Goal: Task Accomplishment & Management: Use online tool/utility

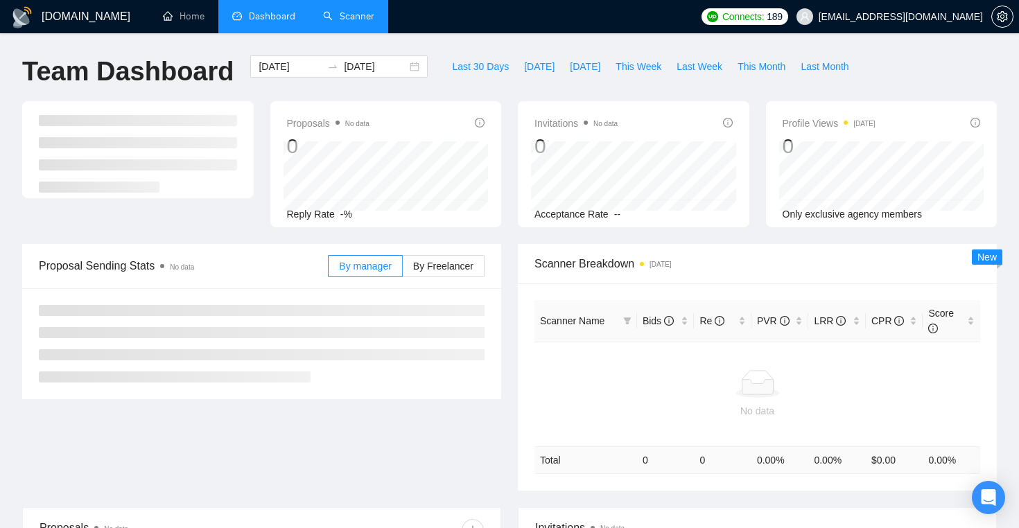
click at [358, 21] on link "Scanner" at bounding box center [348, 16] width 51 height 12
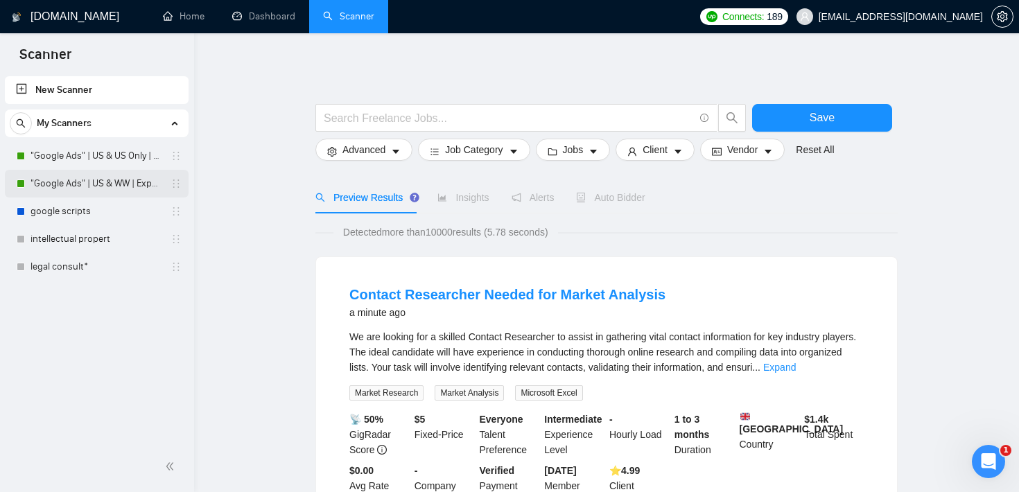
click at [128, 182] on link ""Google Ads" | US & WW | Expert" at bounding box center [96, 184] width 132 height 28
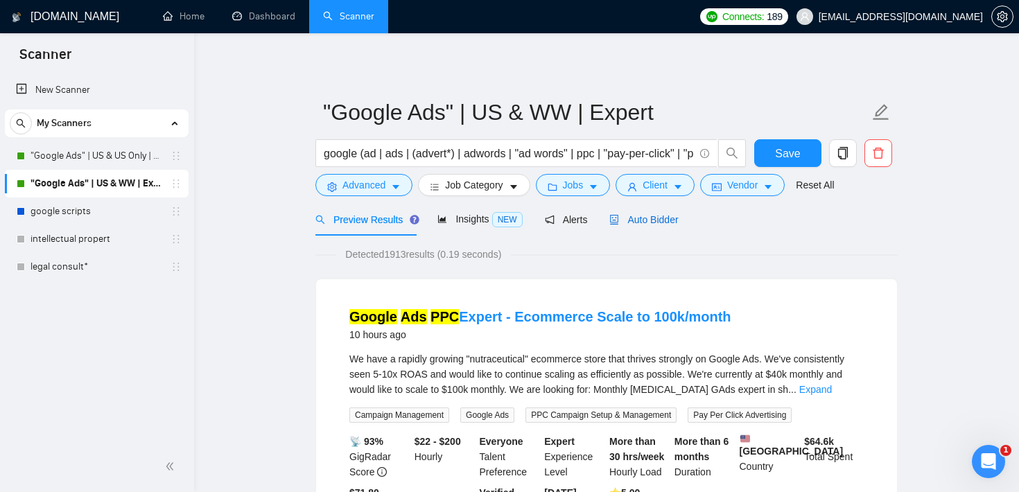
click at [660, 216] on span "Auto Bidder" at bounding box center [643, 219] width 69 height 11
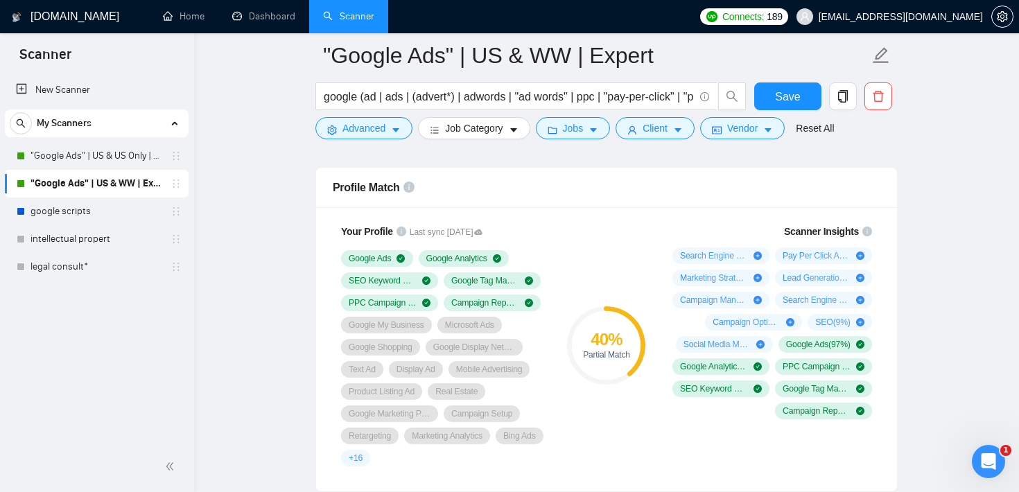
scroll to position [890, 0]
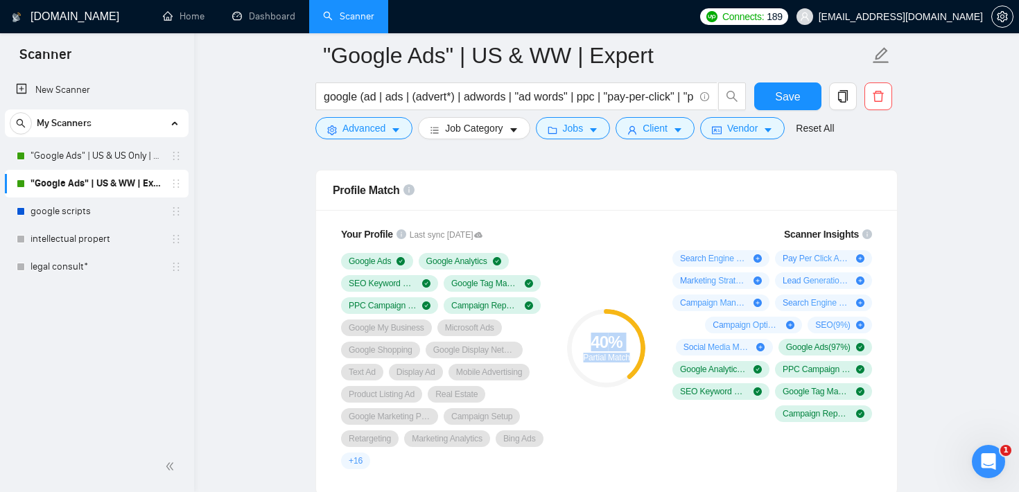
drag, startPoint x: 590, startPoint y: 338, endPoint x: 633, endPoint y: 356, distance: 46.3
click at [633, 356] on div "40 % Partial Match" at bounding box center [606, 348] width 78 height 28
click at [612, 252] on div "40 % Partial Match" at bounding box center [606, 347] width 93 height 259
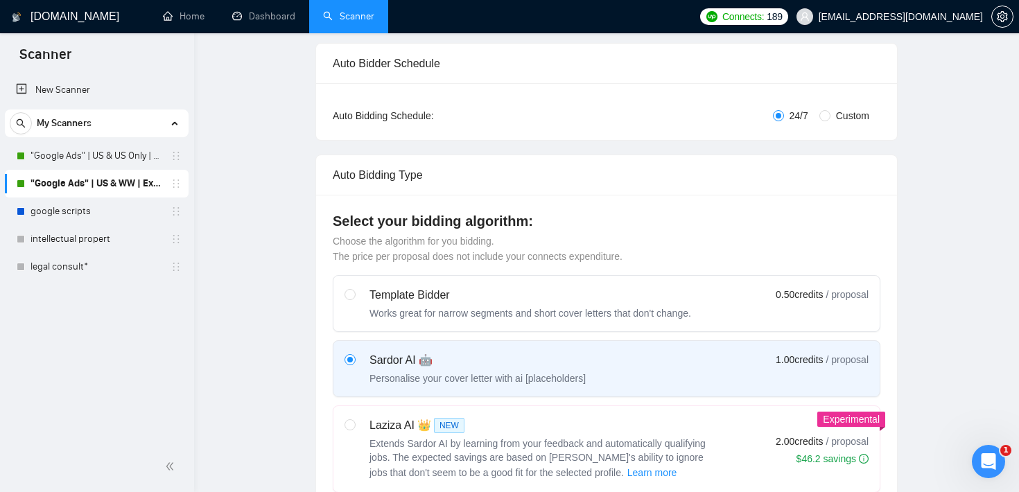
scroll to position [0, 0]
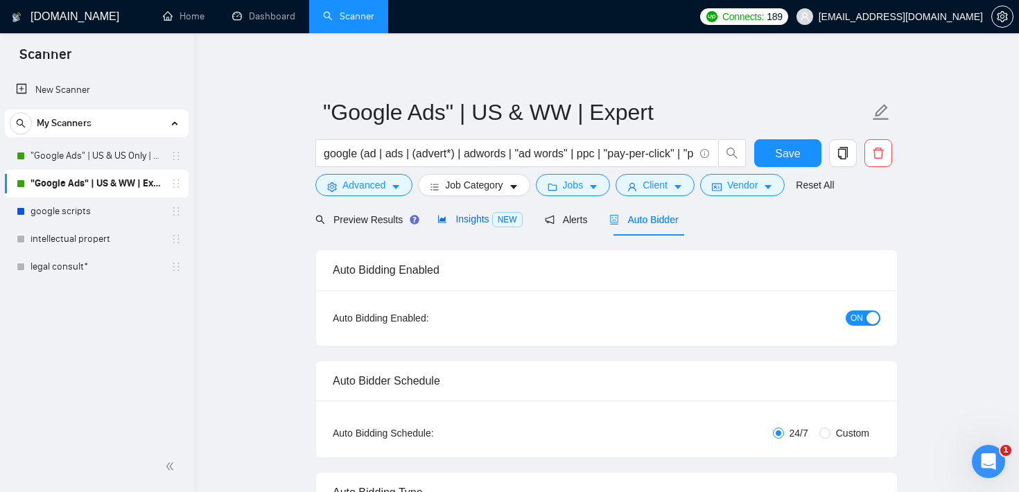
click at [475, 222] on span "Insights NEW" at bounding box center [479, 218] width 85 height 11
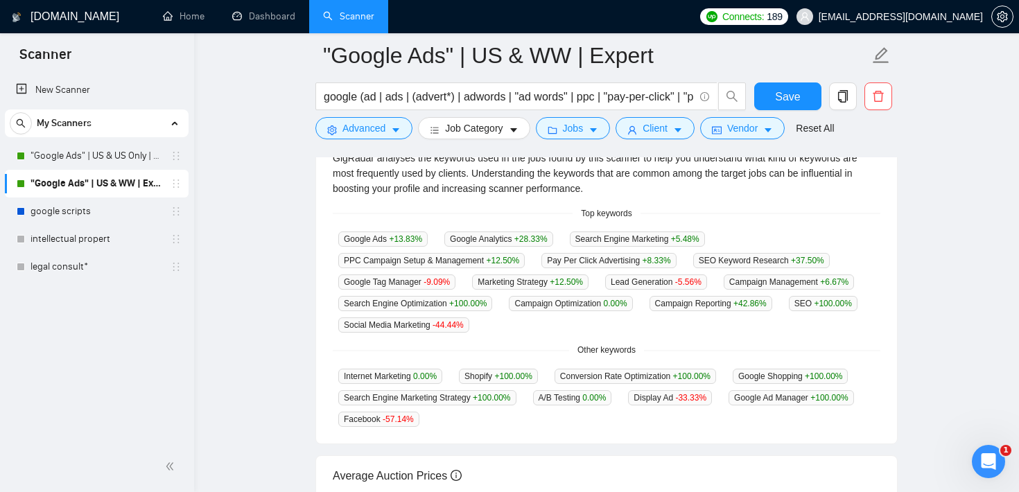
scroll to position [319, 0]
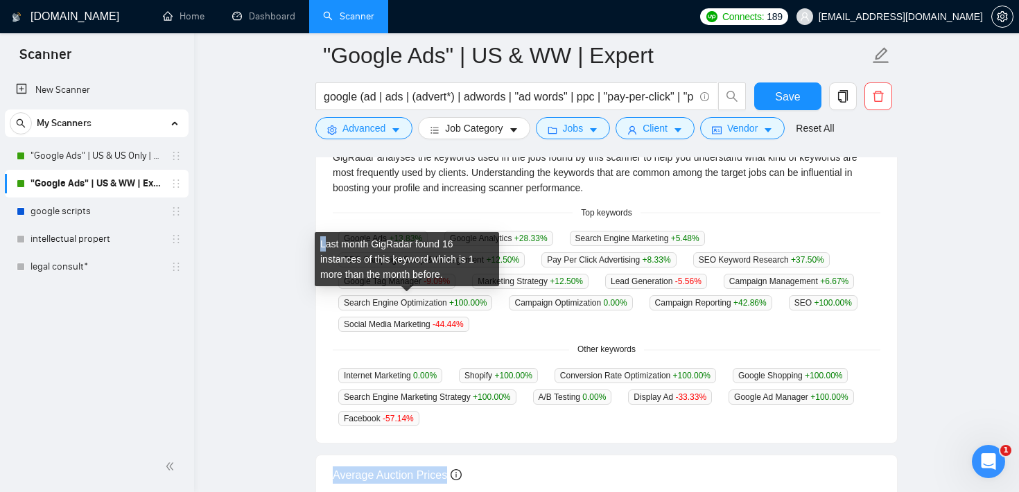
drag, startPoint x: 588, startPoint y: 415, endPoint x: 323, endPoint y: 245, distance: 315.4
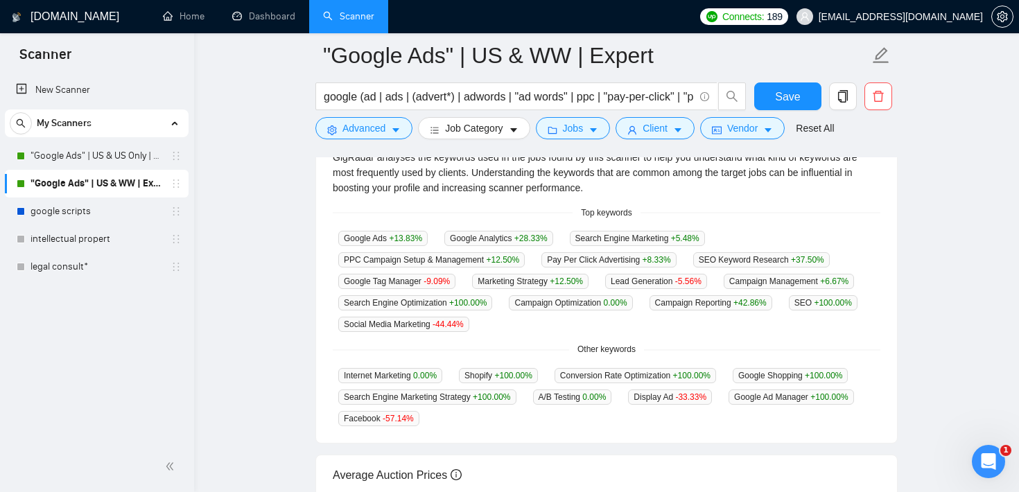
click at [383, 209] on div "Top keywords" at bounding box center [606, 213] width 547 height 13
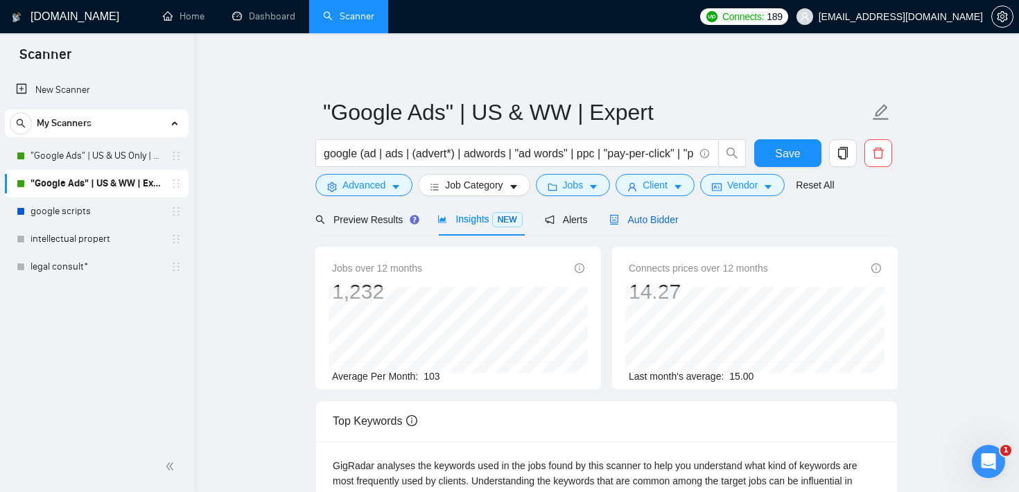
click at [655, 222] on span "Auto Bidder" at bounding box center [643, 219] width 69 height 11
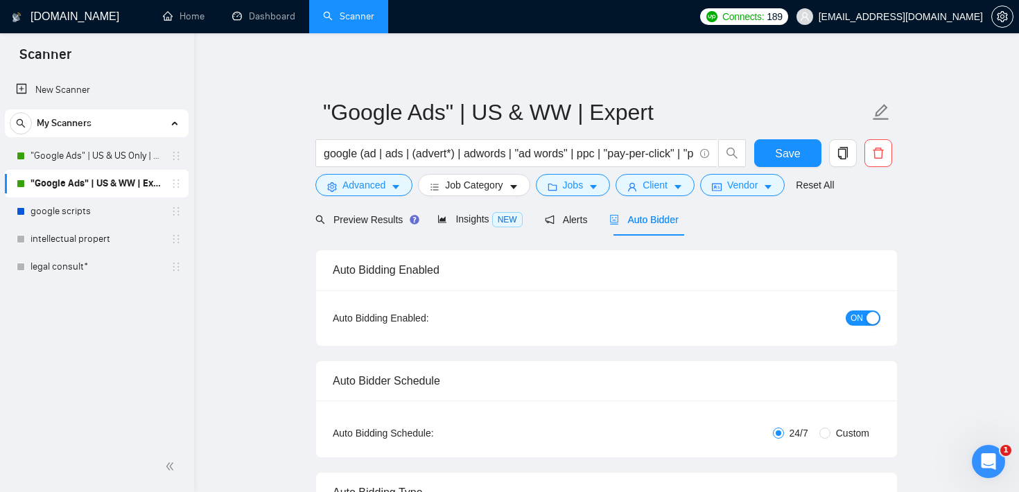
checkbox input "true"
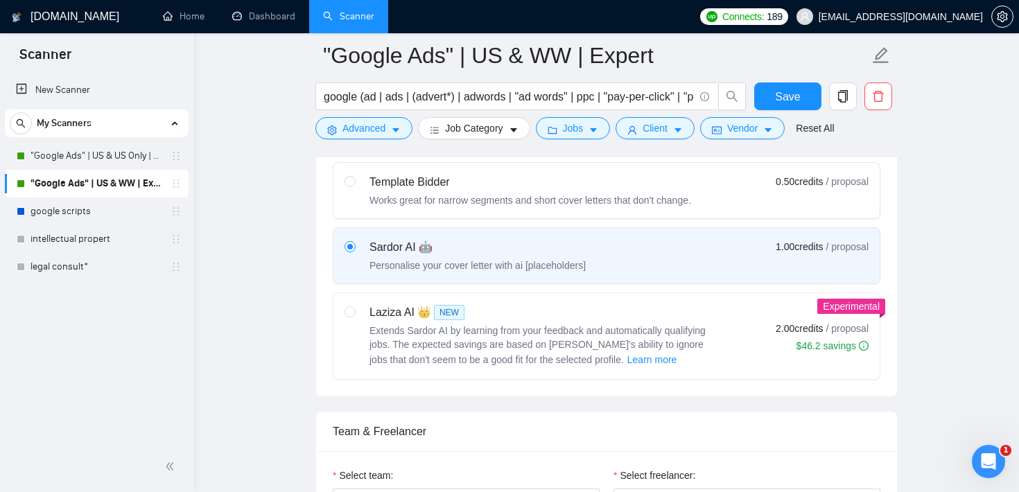
scroll to position [426, 0]
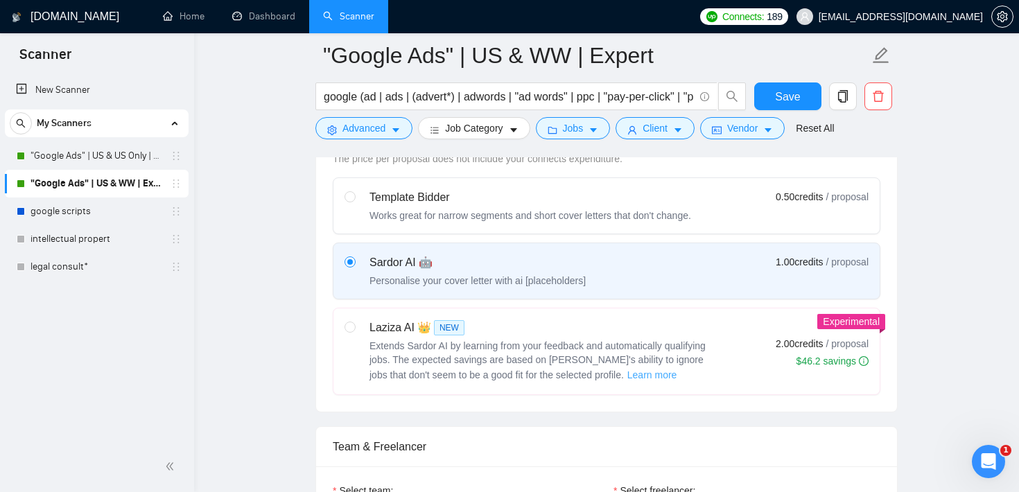
click at [627, 376] on span "Learn more" at bounding box center [652, 374] width 50 height 15
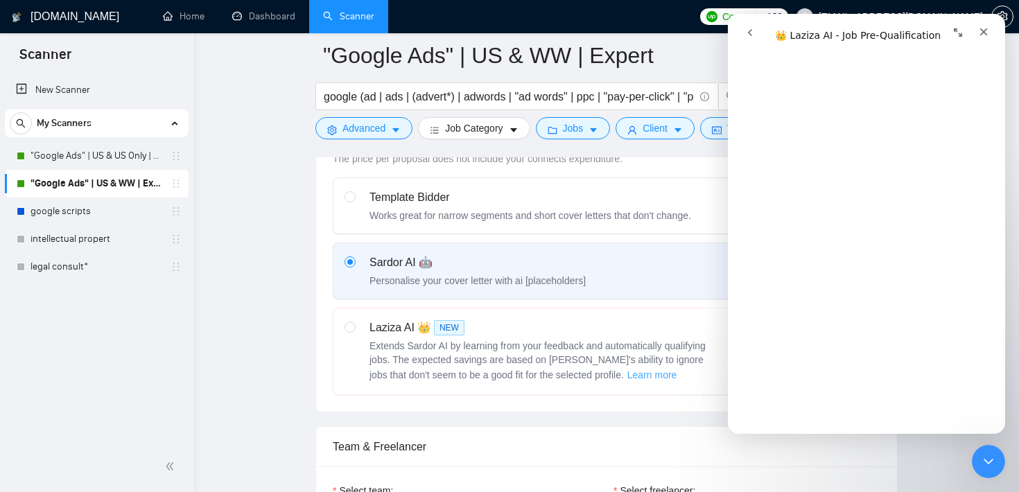
scroll to position [385, 0]
click at [999, 468] on div "Close Intercom Messenger" at bounding box center [985, 459] width 33 height 33
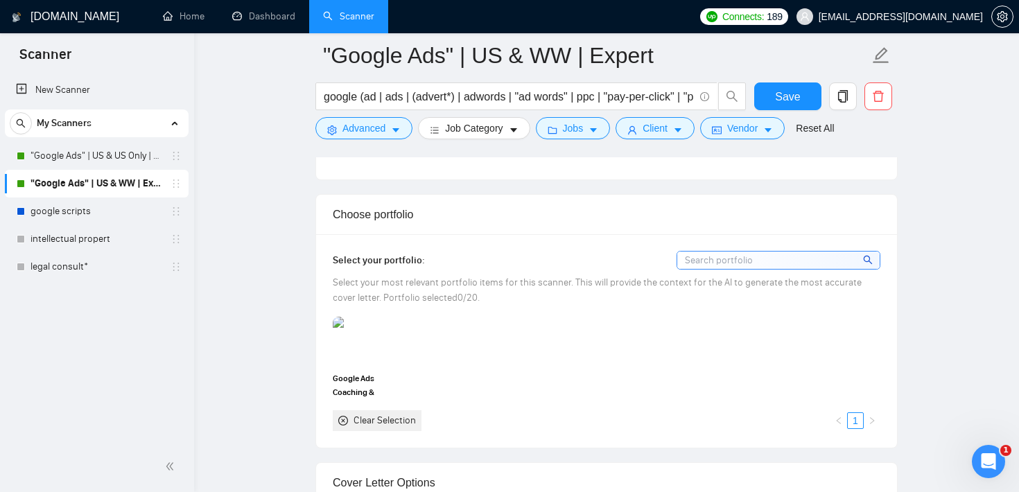
scroll to position [1203, 0]
drag, startPoint x: 429, startPoint y: 263, endPoint x: 330, endPoint y: 262, distance: 99.1
click at [330, 262] on div "Select your portfolio: Select your most relevant portfolio items for this scann…" at bounding box center [606, 342] width 581 height 213
click at [592, 324] on div "Google Ads Coaching & Management Clear Selection 1" at bounding box center [606, 375] width 556 height 114
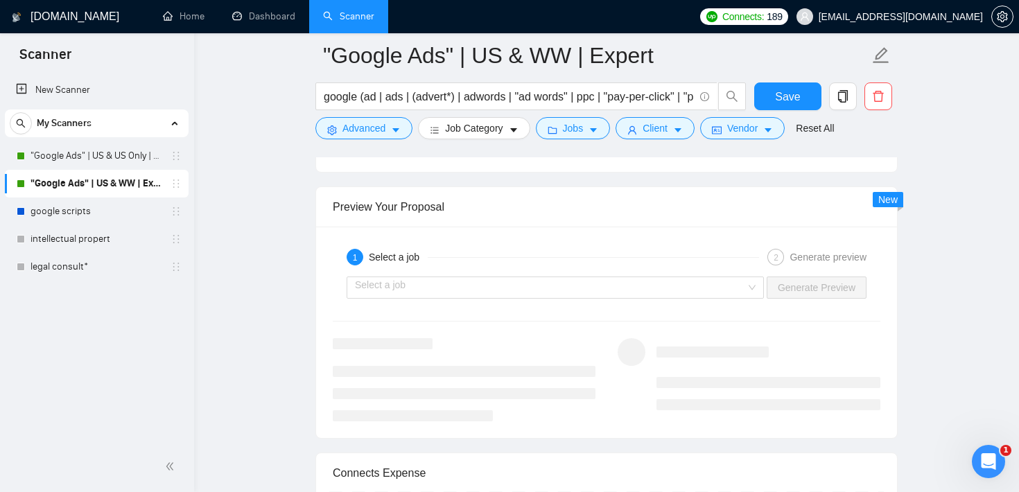
scroll to position [2651, 0]
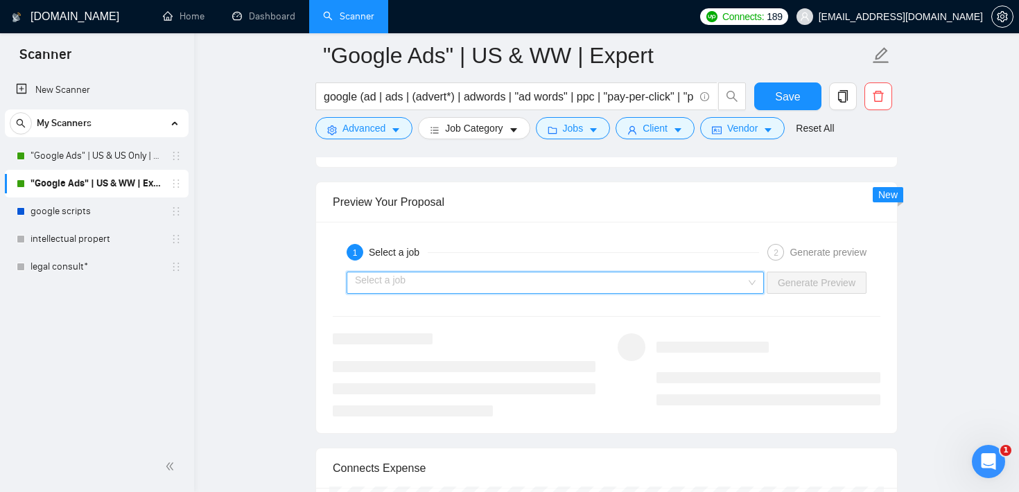
click at [525, 277] on input "search" at bounding box center [550, 282] width 391 height 21
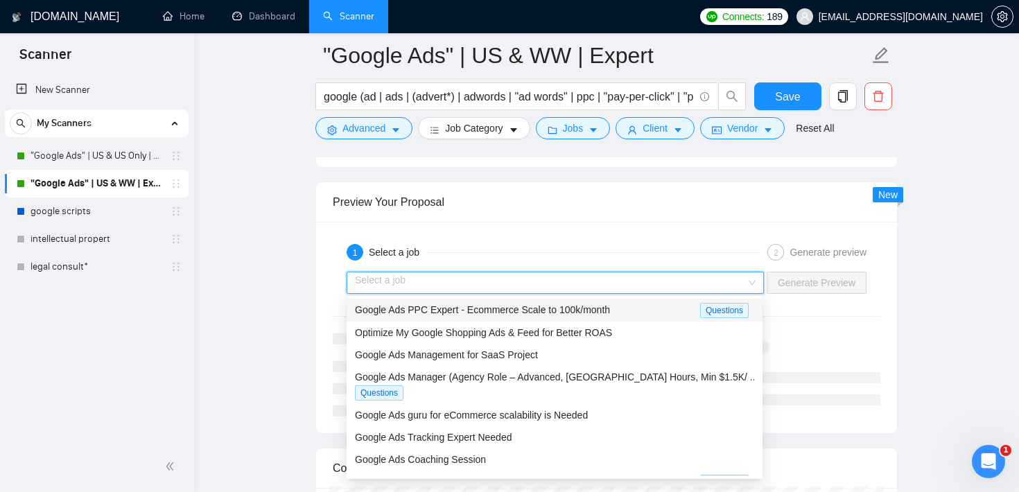
click at [571, 204] on div "Preview Your Proposal" at bounding box center [606, 202] width 547 height 40
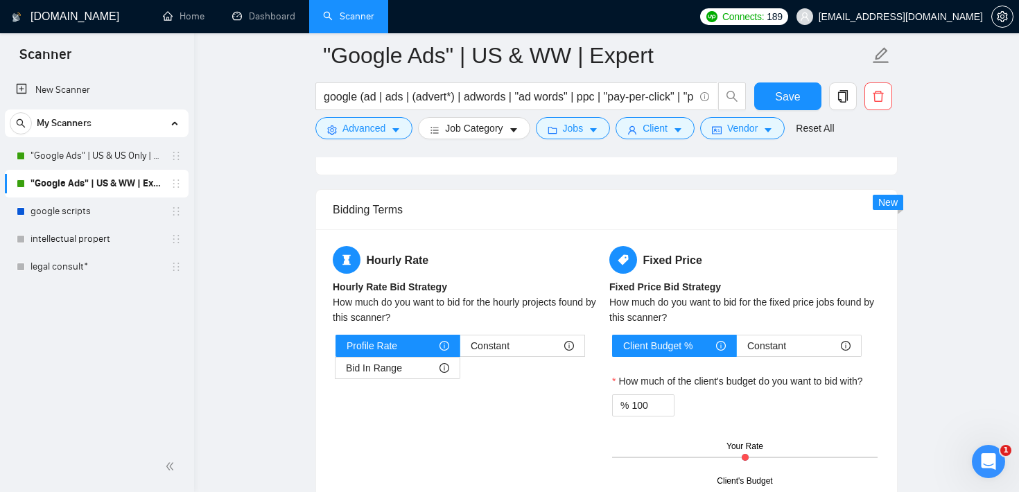
scroll to position [2122, 0]
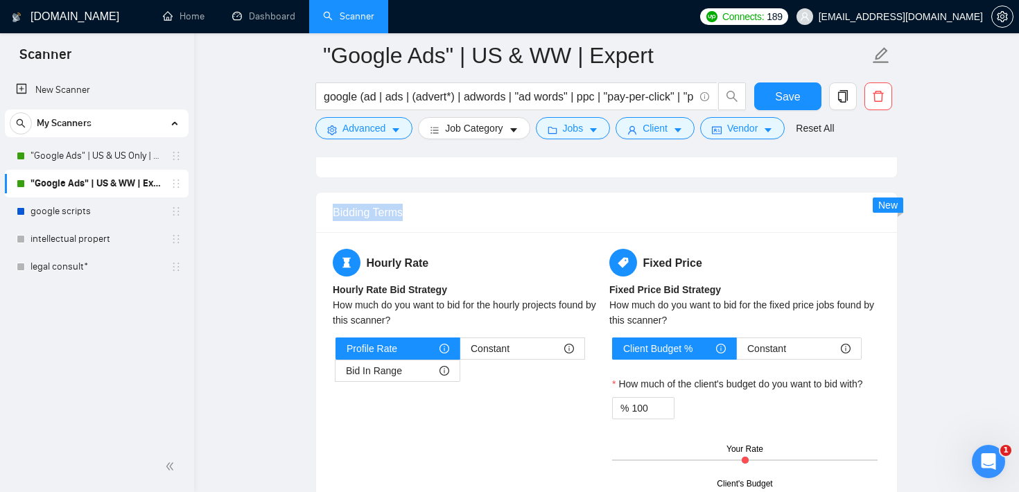
drag, startPoint x: 415, startPoint y: 210, endPoint x: 329, endPoint y: 209, distance: 85.9
click at [329, 209] on div "Bidding Terms" at bounding box center [606, 213] width 581 height 40
click at [482, 347] on span "Constant" at bounding box center [490, 348] width 39 height 21
click at [460, 352] on input "Constant" at bounding box center [460, 352] width 0 height 0
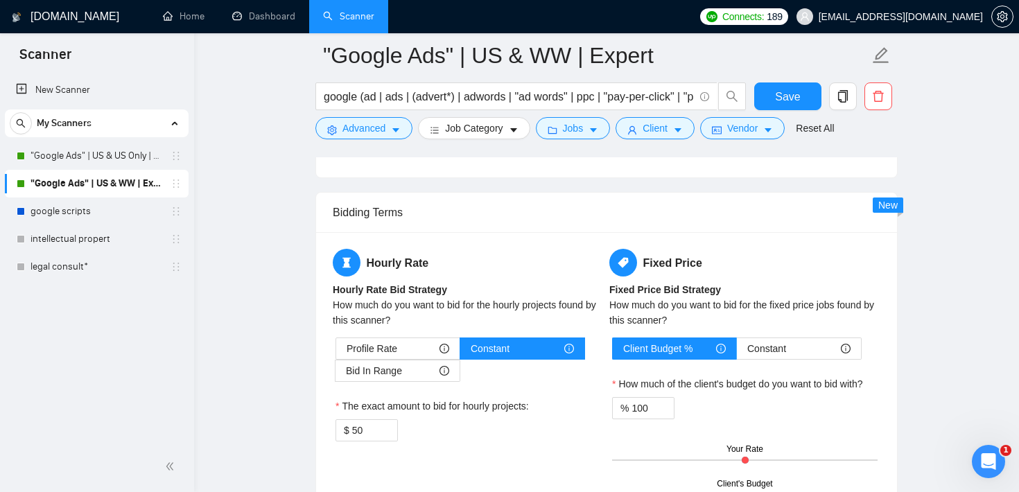
click at [175, 21] on link "Home" at bounding box center [184, 16] width 42 height 12
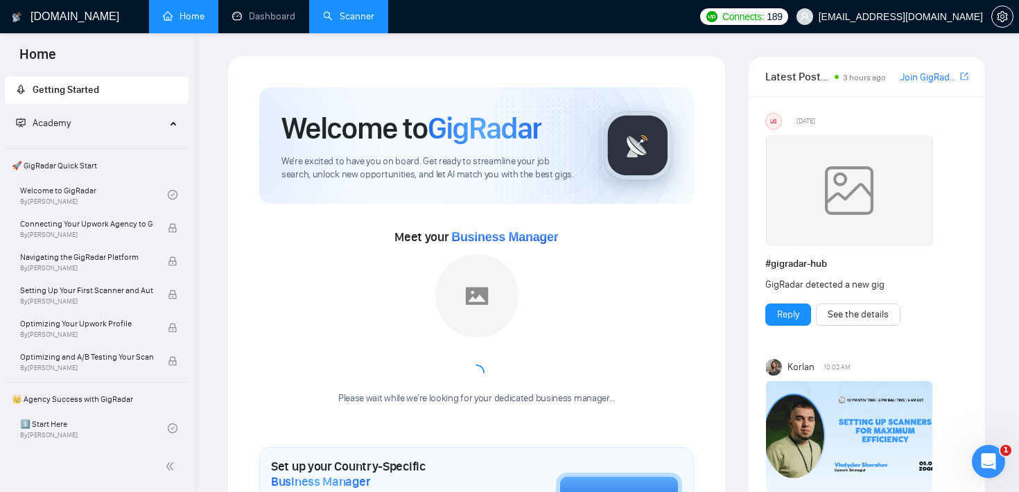
click at [351, 22] on link "Scanner" at bounding box center [348, 16] width 51 height 12
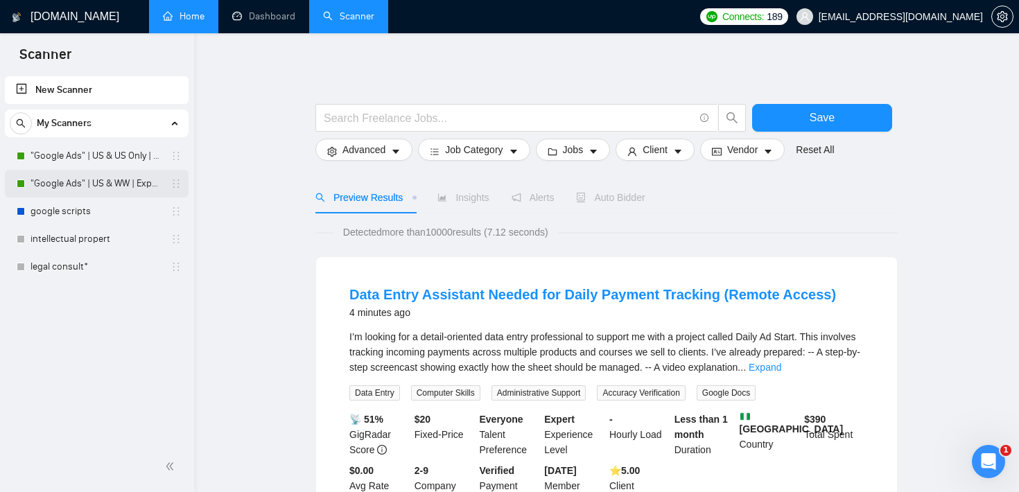
click at [98, 193] on link ""Google Ads" | US & WW | Expert" at bounding box center [96, 184] width 132 height 28
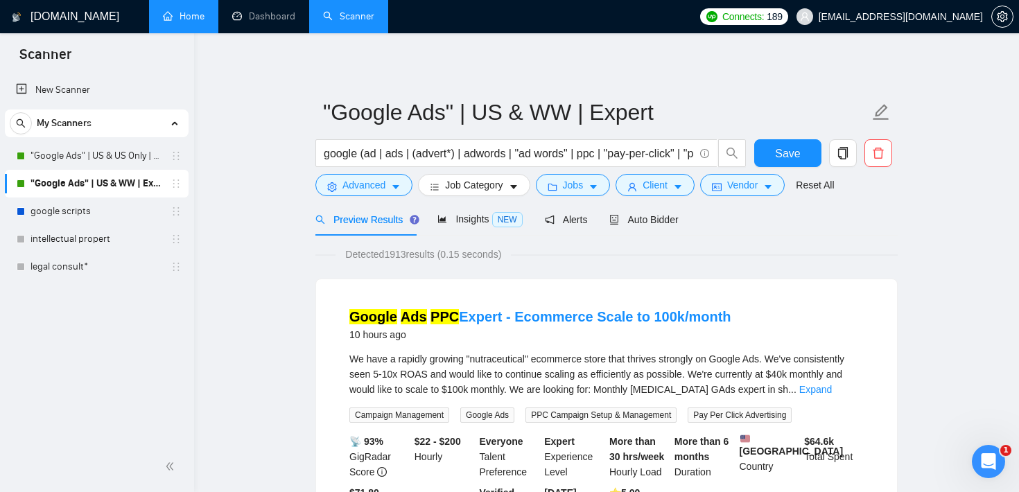
click at [569, 222] on span "Alerts" at bounding box center [566, 219] width 43 height 11
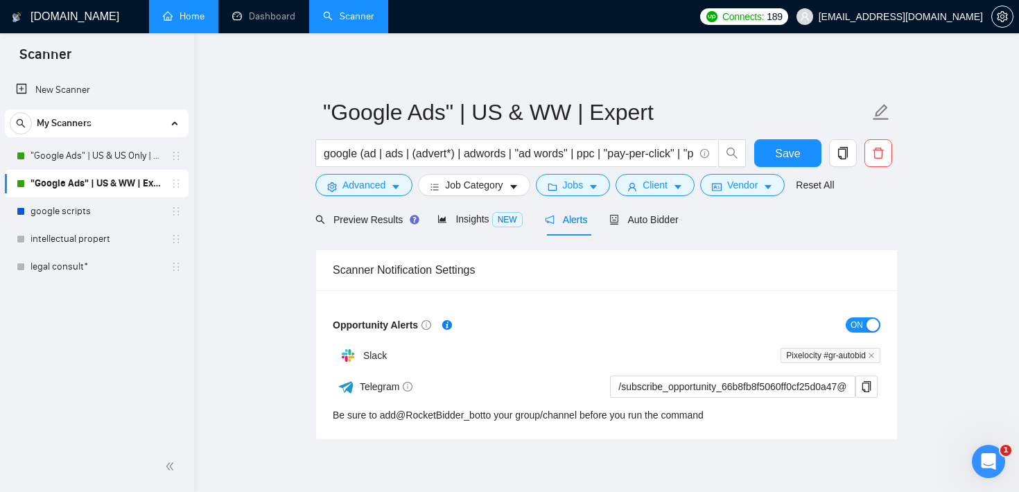
click at [544, 48] on div "[DOMAIN_NAME] Home Dashboard Scanner Connects: 189 [EMAIL_ADDRESS][DOMAIN_NAME]…" at bounding box center [606, 273] width 825 height 547
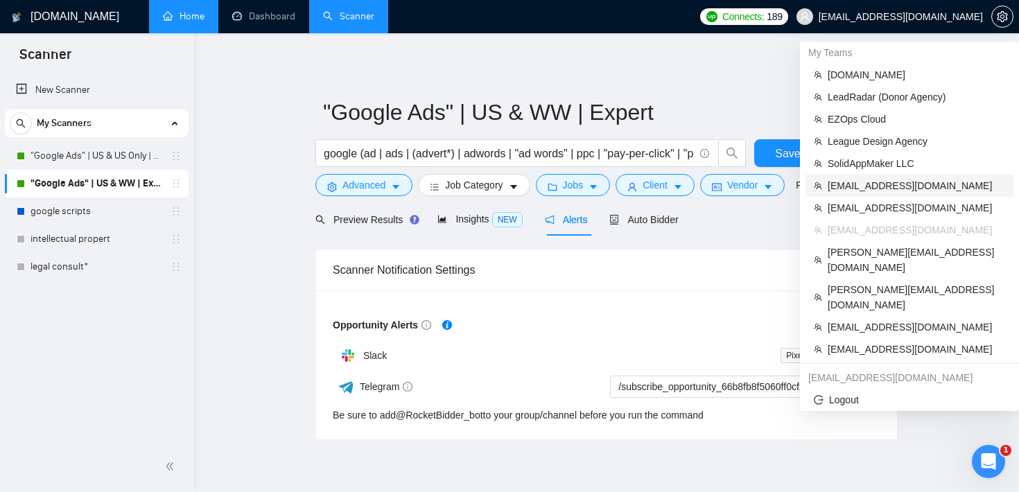
click at [881, 184] on span "[EMAIL_ADDRESS][DOMAIN_NAME]" at bounding box center [915, 185] width 177 height 15
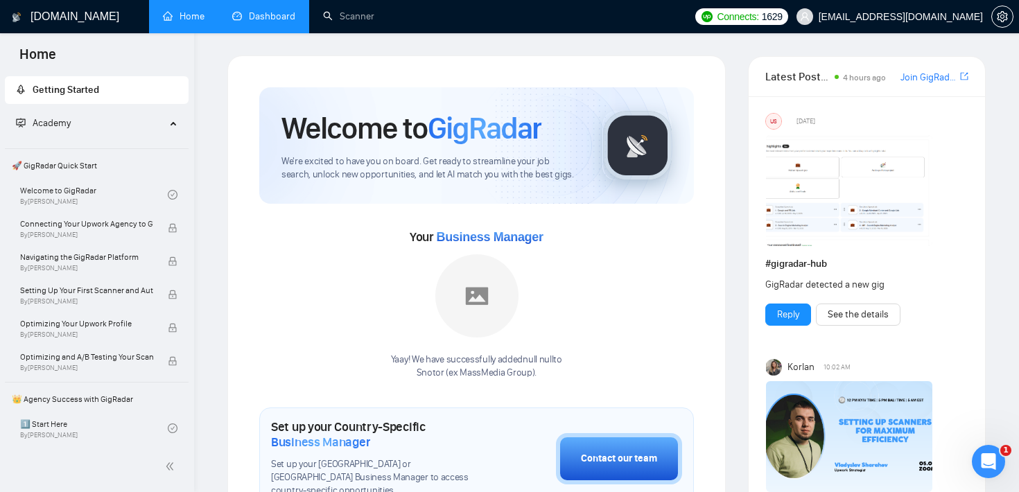
click at [276, 21] on link "Dashboard" at bounding box center [263, 16] width 63 height 12
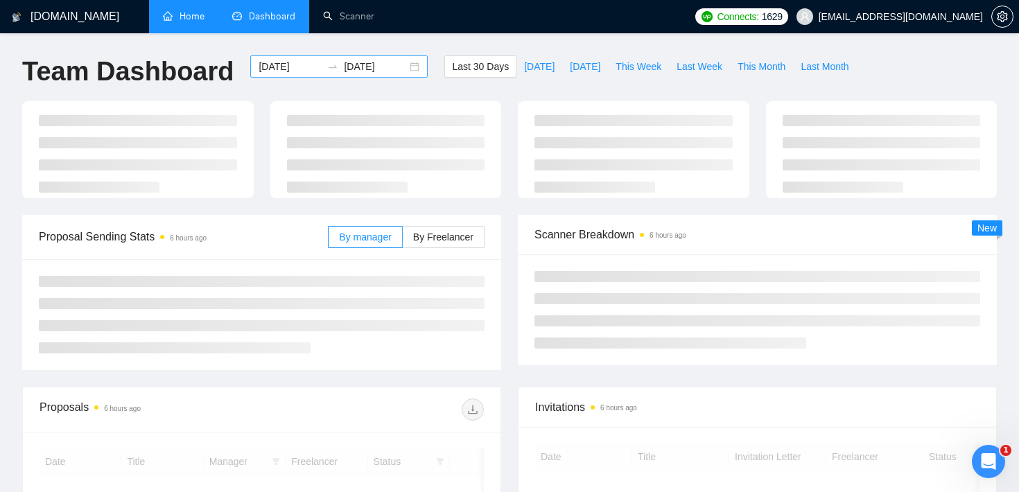
click at [294, 67] on input "[DATE]" at bounding box center [289, 66] width 63 height 15
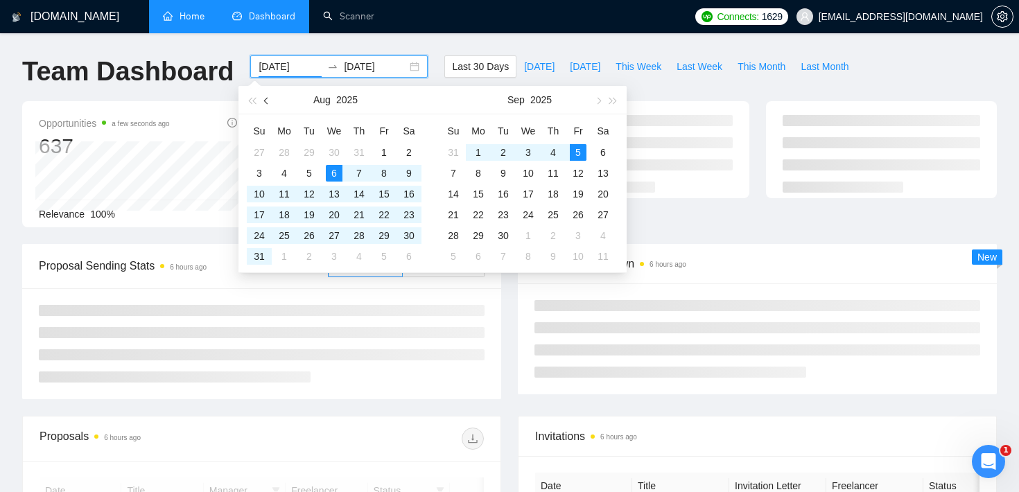
click at [263, 103] on button "button" at bounding box center [266, 100] width 15 height 28
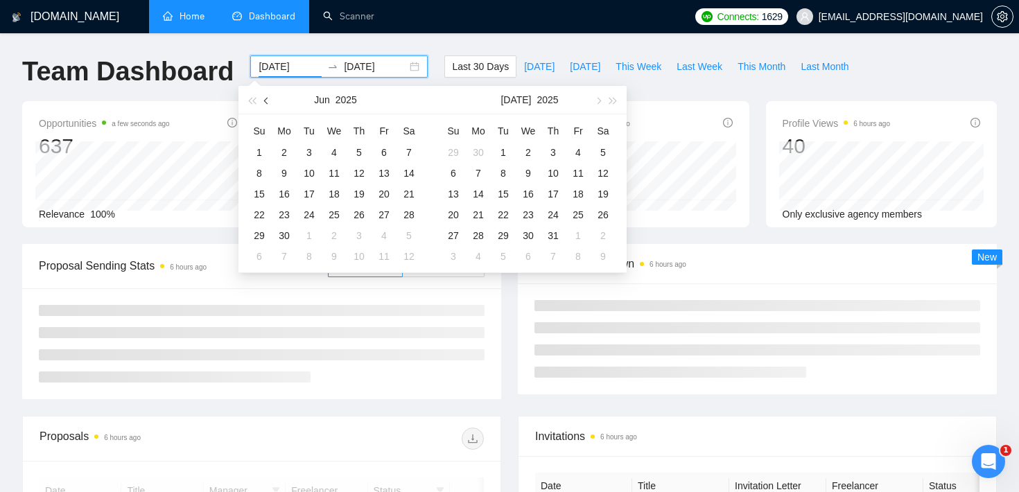
click at [263, 103] on button "button" at bounding box center [266, 100] width 15 height 28
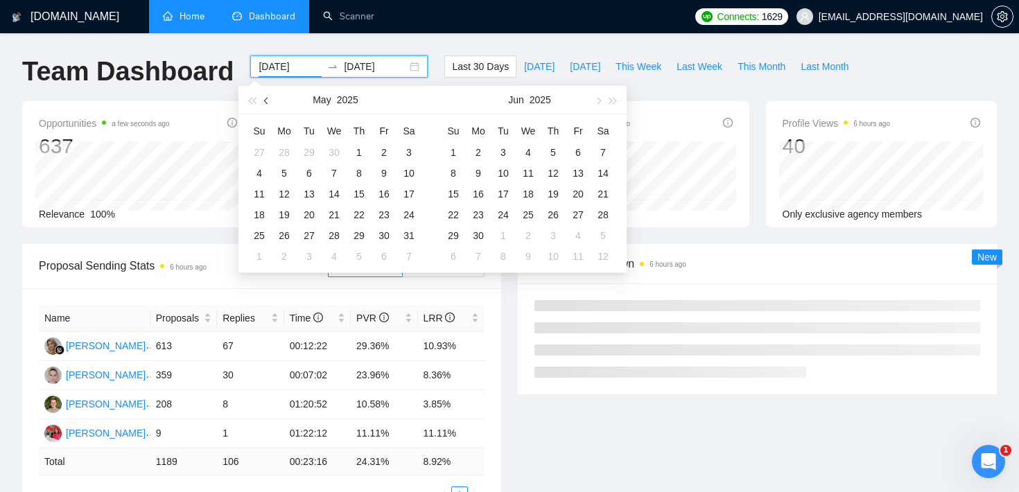
click at [263, 103] on button "button" at bounding box center [266, 100] width 15 height 28
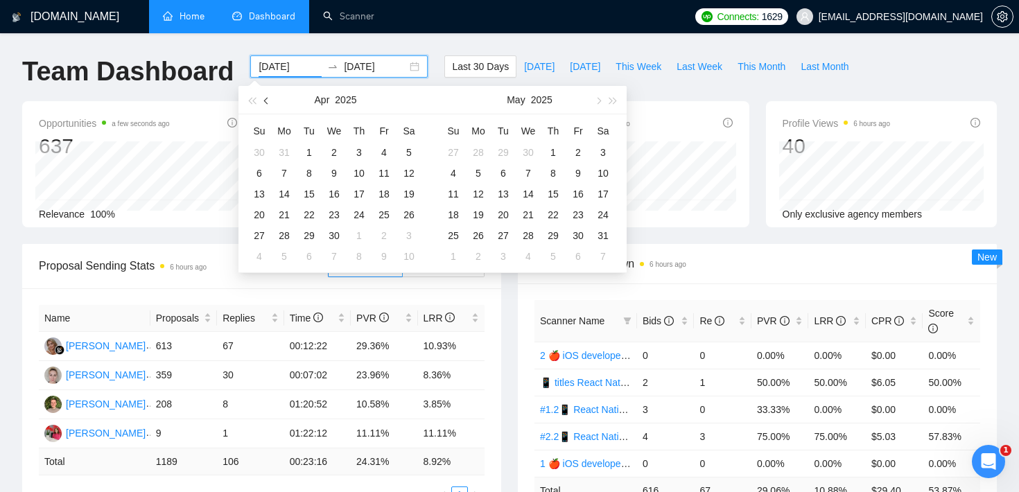
click at [263, 103] on button "button" at bounding box center [266, 100] width 15 height 28
type input "[DATE]"
click at [331, 146] on div "1" at bounding box center [334, 152] width 17 height 17
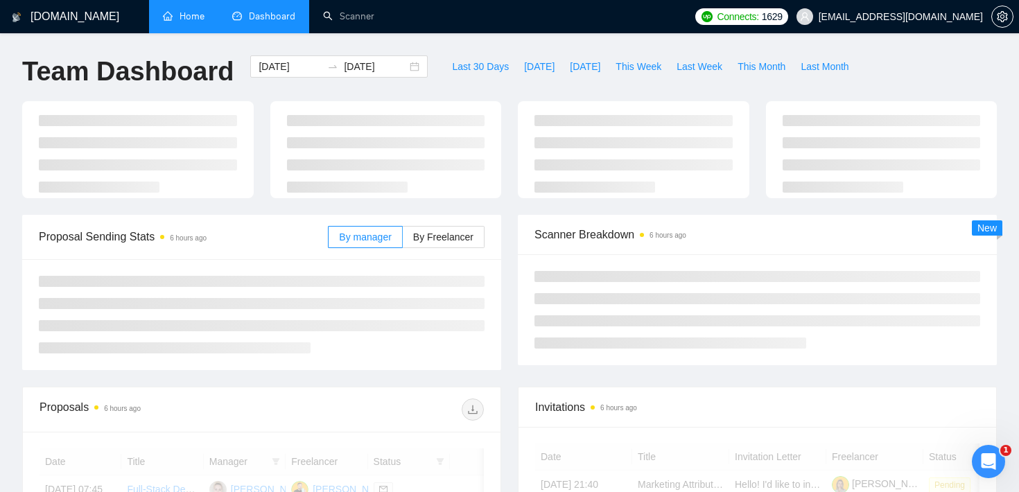
click at [471, 38] on div "[DOMAIN_NAME] Home Dashboard Scanner Connects: 1629 [EMAIL_ADDRESS][DOMAIN_NAME…" at bounding box center [509, 467] width 1019 height 935
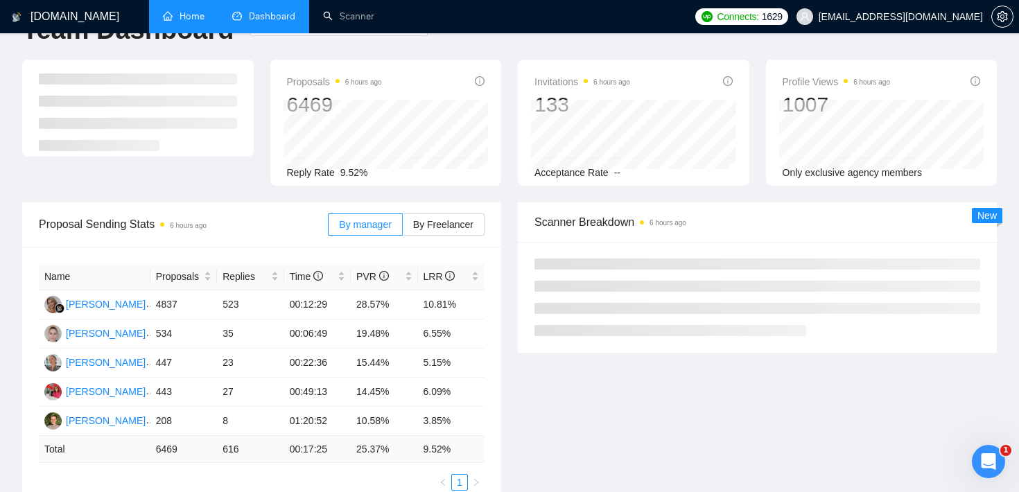
scroll to position [43, 0]
click at [507, 189] on div "Proposals 6 hours ago 6469 Reply Rate 9.52% Invitations 6 hours ago 133 Accepta…" at bounding box center [509, 129] width 991 height 143
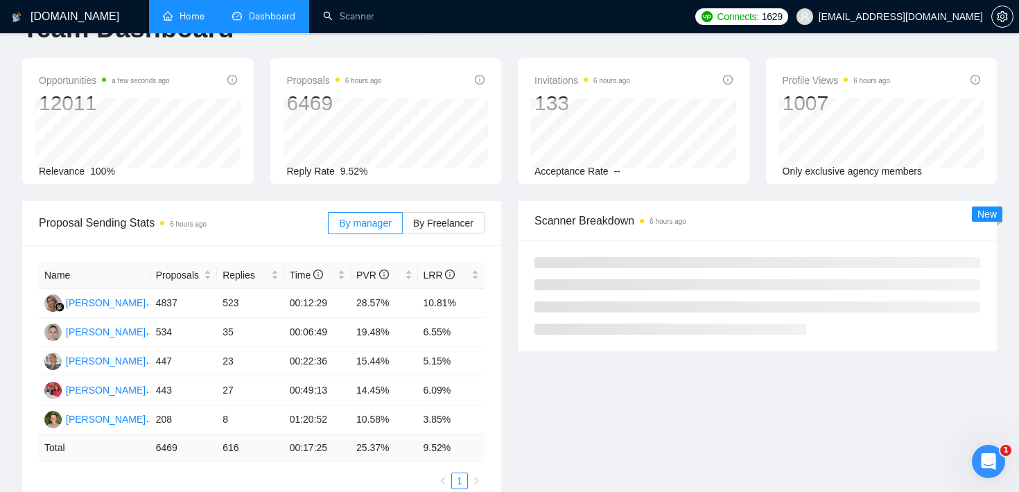
scroll to position [60, 0]
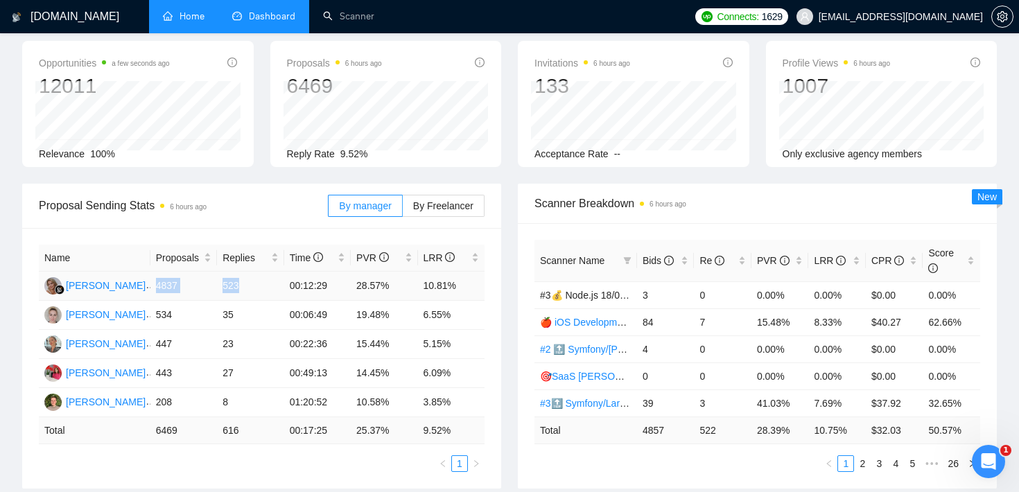
drag, startPoint x: 157, startPoint y: 283, endPoint x: 254, endPoint y: 278, distance: 97.1
click at [254, 278] on tr "[PERSON_NAME] 4837 523 00:12:29 28.57% 10.81%" at bounding box center [262, 286] width 446 height 29
click at [291, 175] on div "Opportunities a few seconds ago 12011 Relevance 100% Proposals 6 hours ago 6469…" at bounding box center [509, 112] width 991 height 143
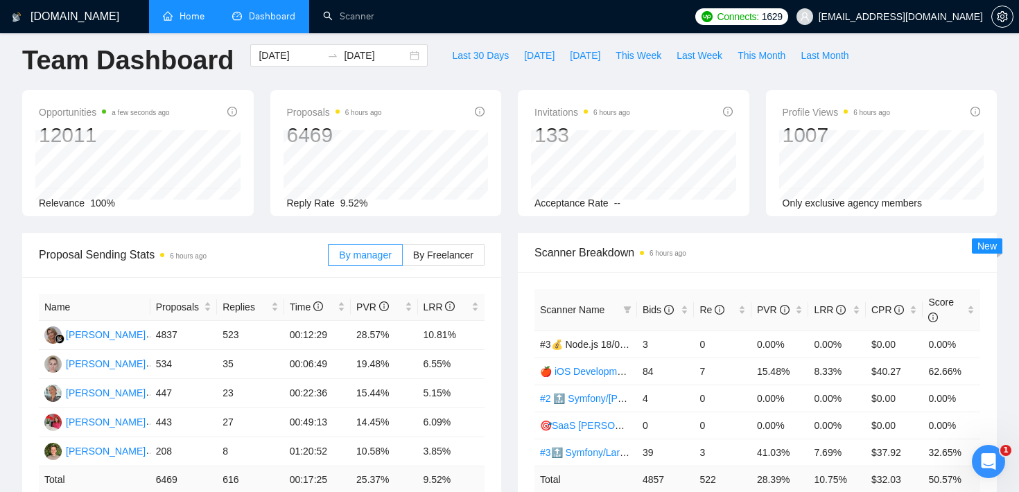
scroll to position [0, 0]
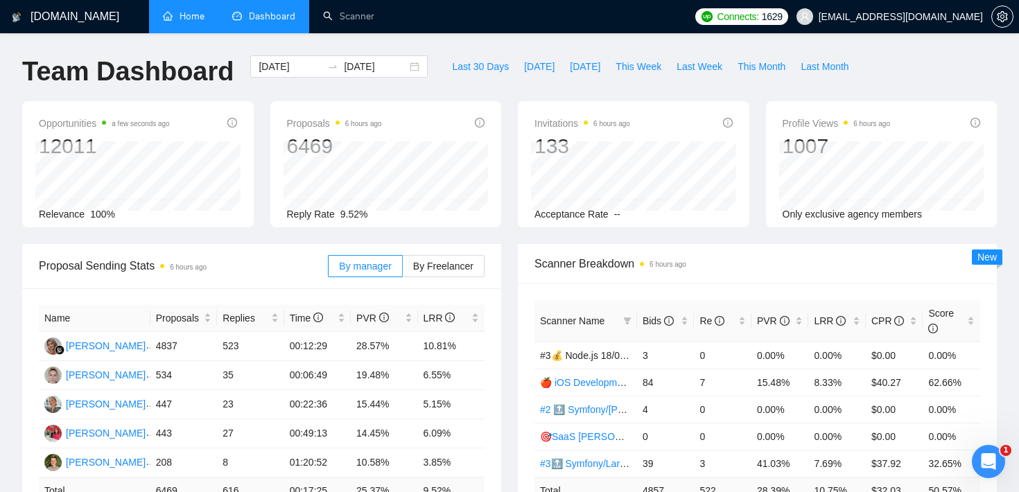
click at [504, 237] on div "Opportunities a few seconds ago 12011 Relevance 100% Proposals 6 hours ago 6469…" at bounding box center [509, 172] width 991 height 143
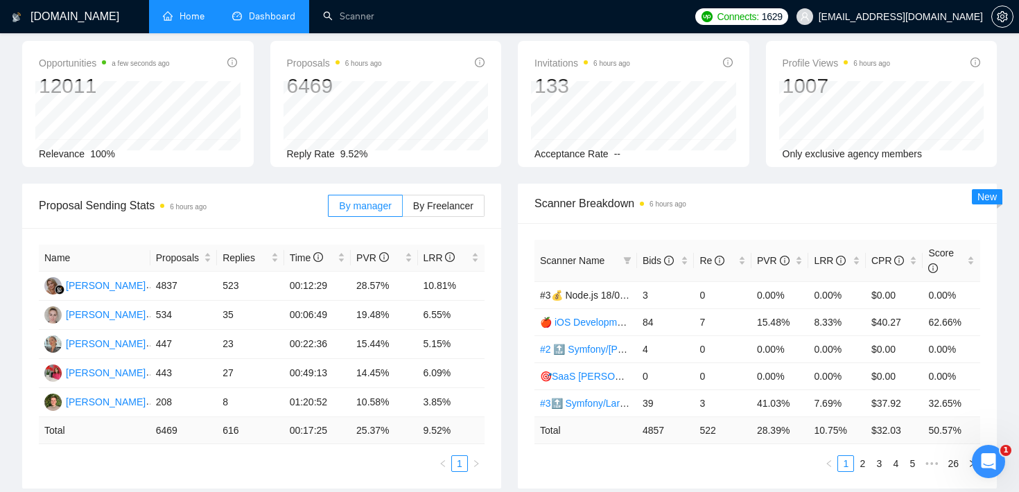
scroll to position [100, 0]
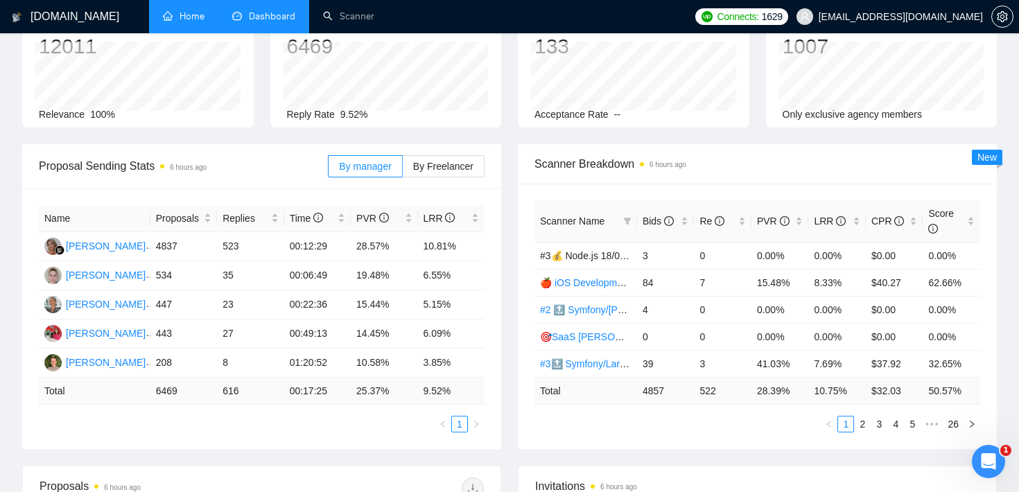
click at [505, 132] on div "Opportunities a few seconds ago 12011 Relevance 100% Proposals 6 hours ago 6469…" at bounding box center [509, 72] width 991 height 143
click at [265, 132] on div "Opportunities a minute ago 12011 Relevance 100% Proposals 6 hours ago 6469 [DAT…" at bounding box center [509, 72] width 991 height 143
drag, startPoint x: 463, startPoint y: 241, endPoint x: 151, endPoint y: 250, distance: 312.0
click at [151, 250] on tr "[PERSON_NAME] 4837 523 00:12:29 28.57% 10.81%" at bounding box center [262, 246] width 446 height 29
click at [257, 128] on div "Opportunities 2 minutes ago 12011 Relevance 100% Proposals 6 hours ago 6469 [DA…" at bounding box center [509, 72] width 991 height 143
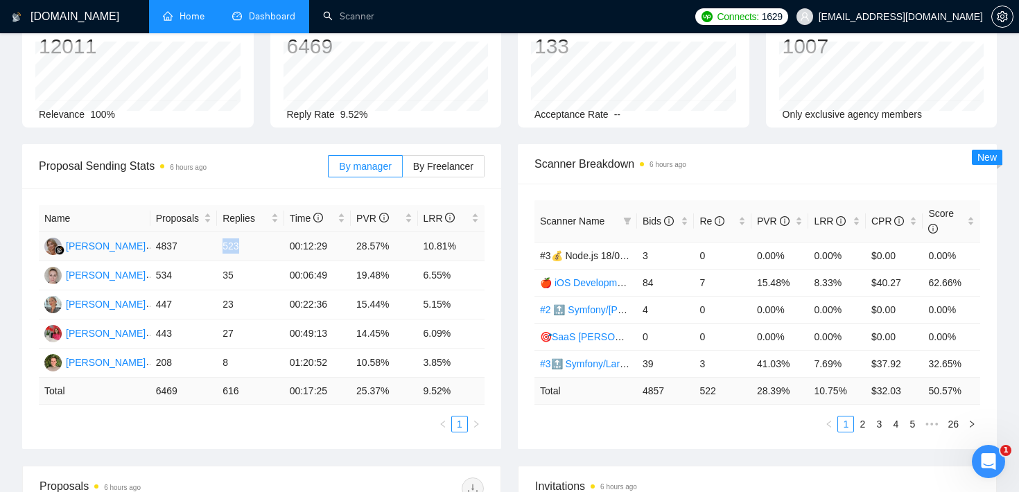
drag, startPoint x: 247, startPoint y: 244, endPoint x: 217, endPoint y: 244, distance: 30.5
click at [217, 244] on td "523" at bounding box center [250, 246] width 67 height 29
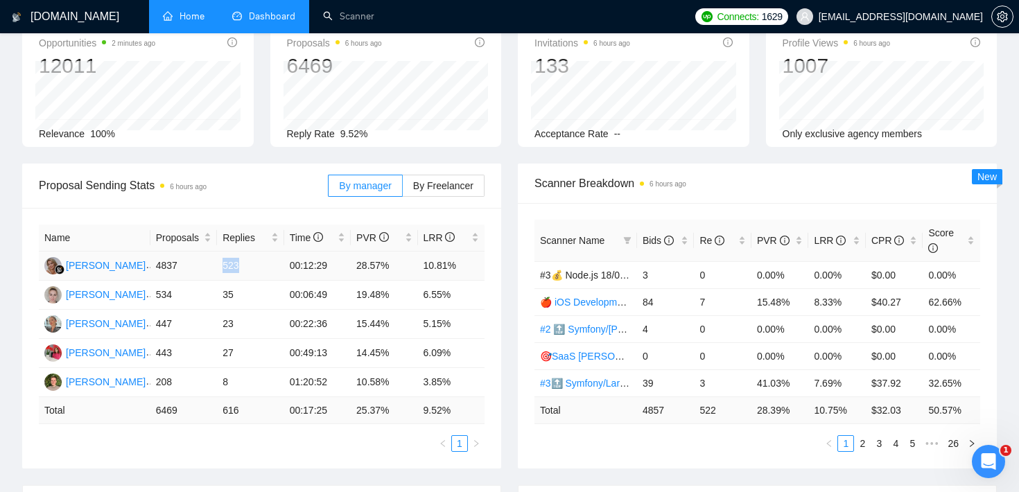
scroll to position [85, 0]
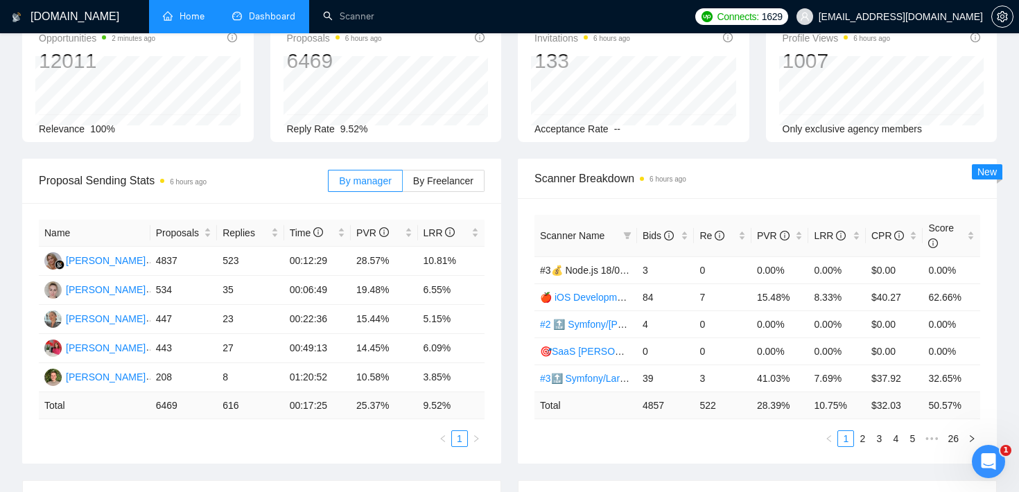
click at [257, 144] on div "Opportunities 2 minutes ago 12011 Relevance 100% Proposals 6 hours ago 6469 [DA…" at bounding box center [509, 87] width 991 height 143
click at [328, 10] on link "Scanner" at bounding box center [348, 16] width 51 height 12
